Goal: Information Seeking & Learning: Compare options

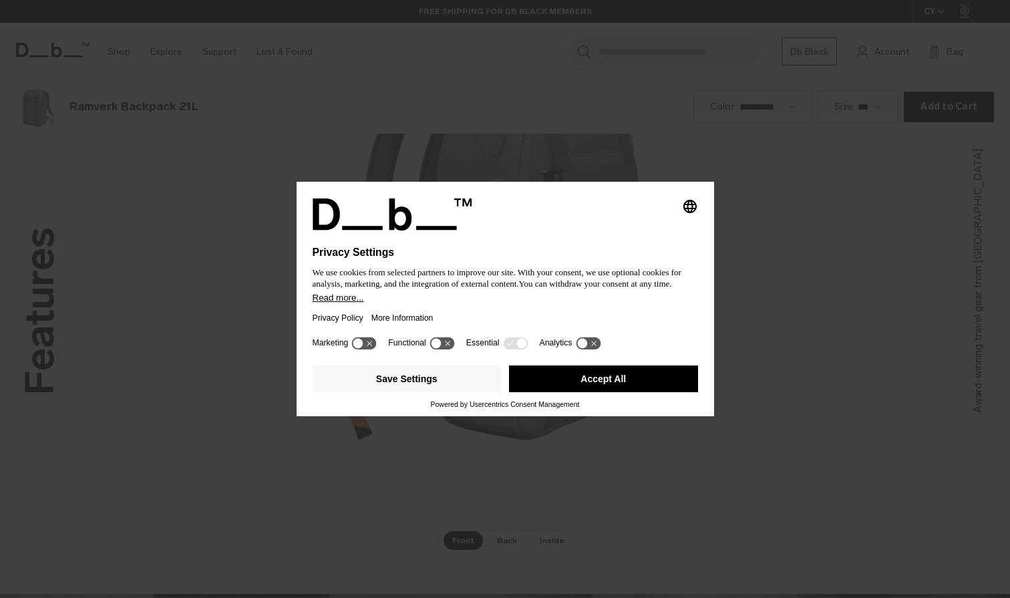
scroll to position [1794, 0]
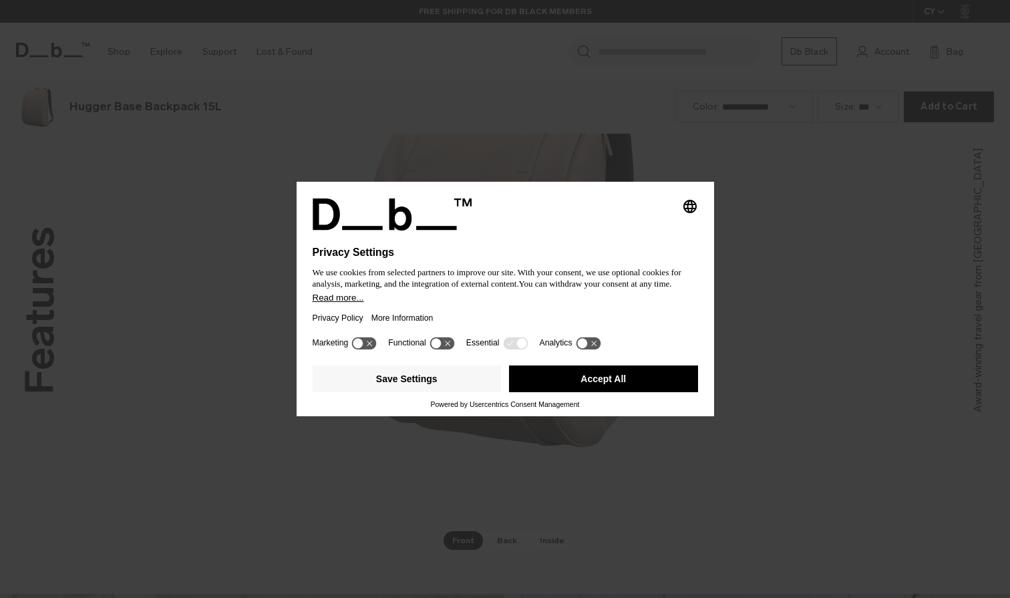
scroll to position [1794, 0]
